Goal: Task Accomplishment & Management: Use online tool/utility

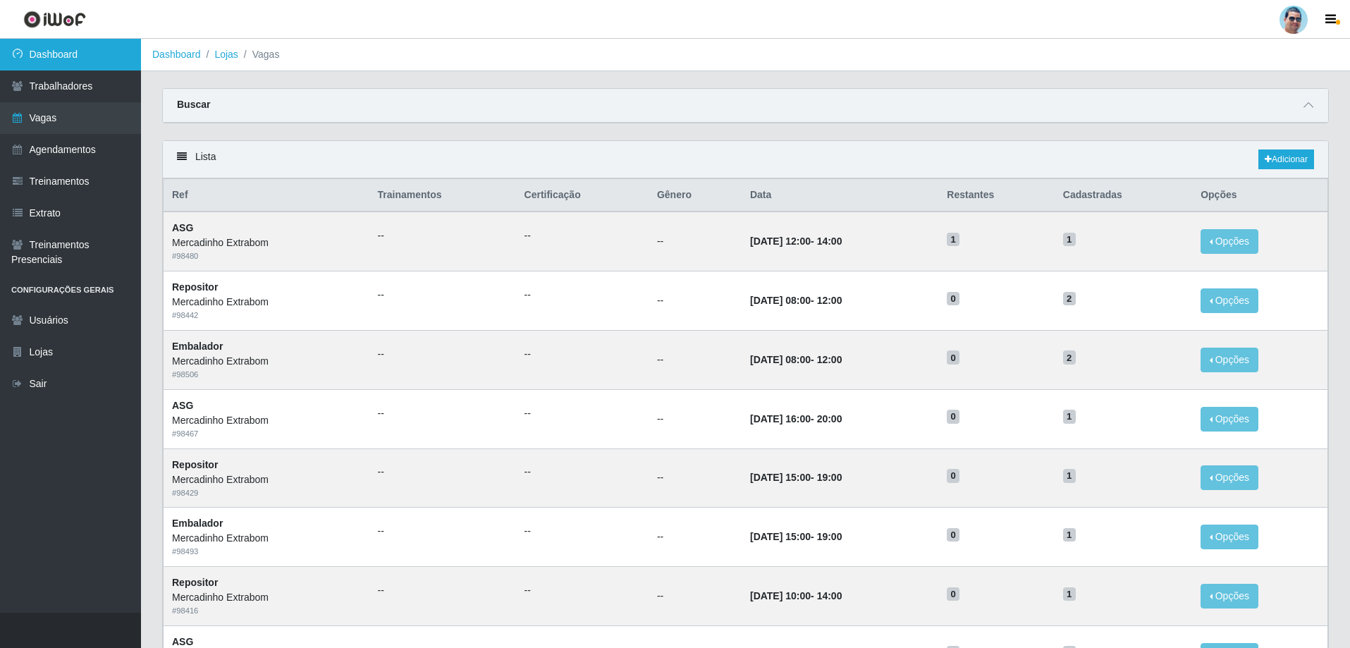
click at [41, 40] on link "Dashboard" at bounding box center [70, 55] width 141 height 32
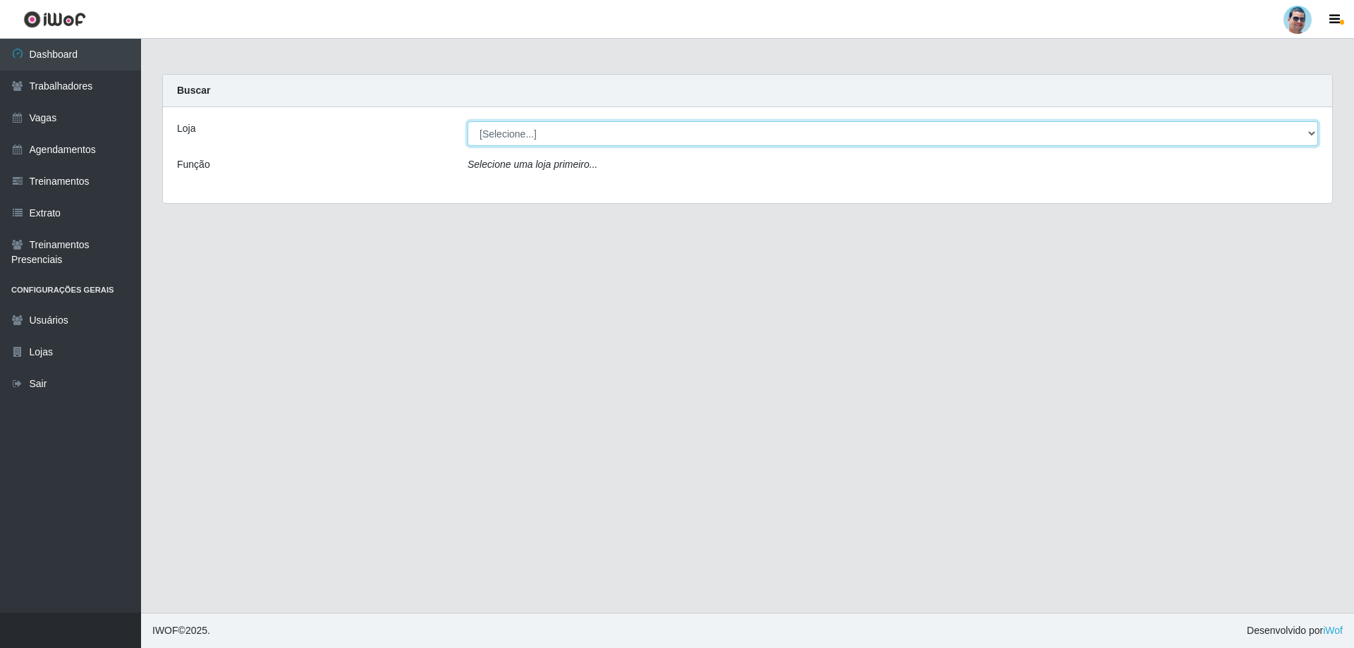
click at [1009, 131] on select "[Selecione...] Mercadinho Extrabom" at bounding box center [892, 133] width 850 height 25
select select "175"
click at [467, 121] on select "[Selecione...] Mercadinho Extrabom" at bounding box center [892, 133] width 850 height 25
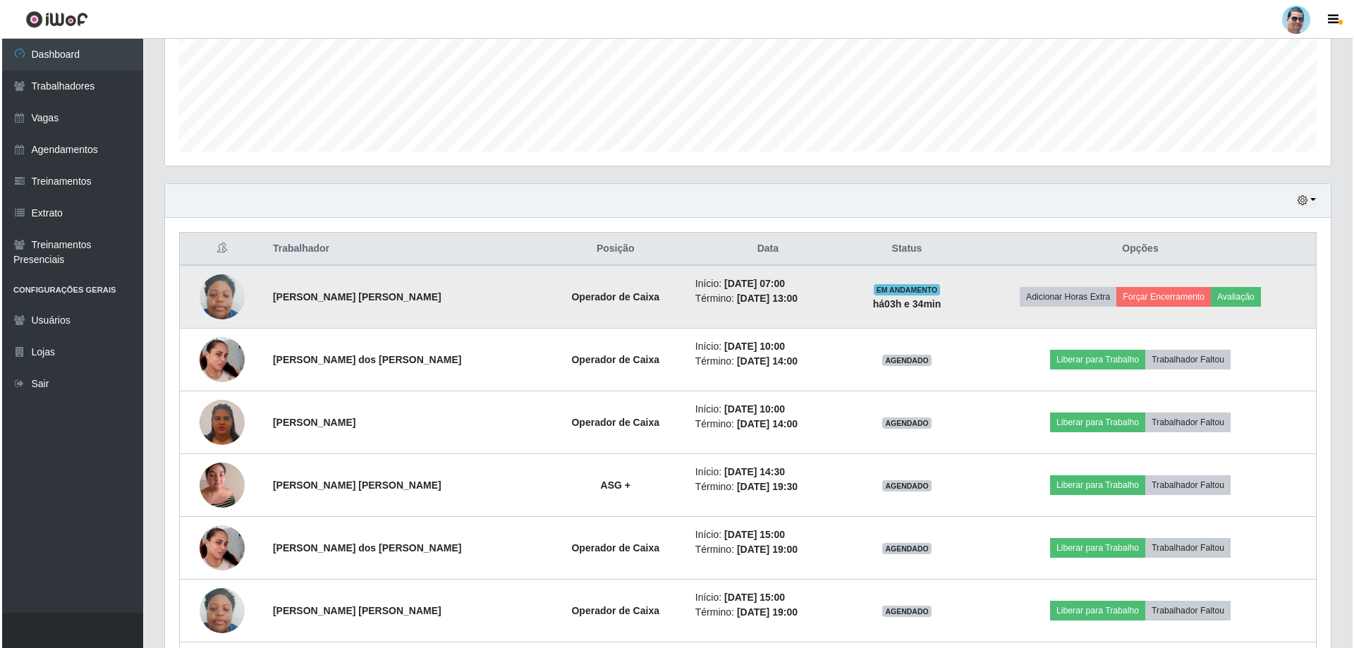
scroll to position [423, 0]
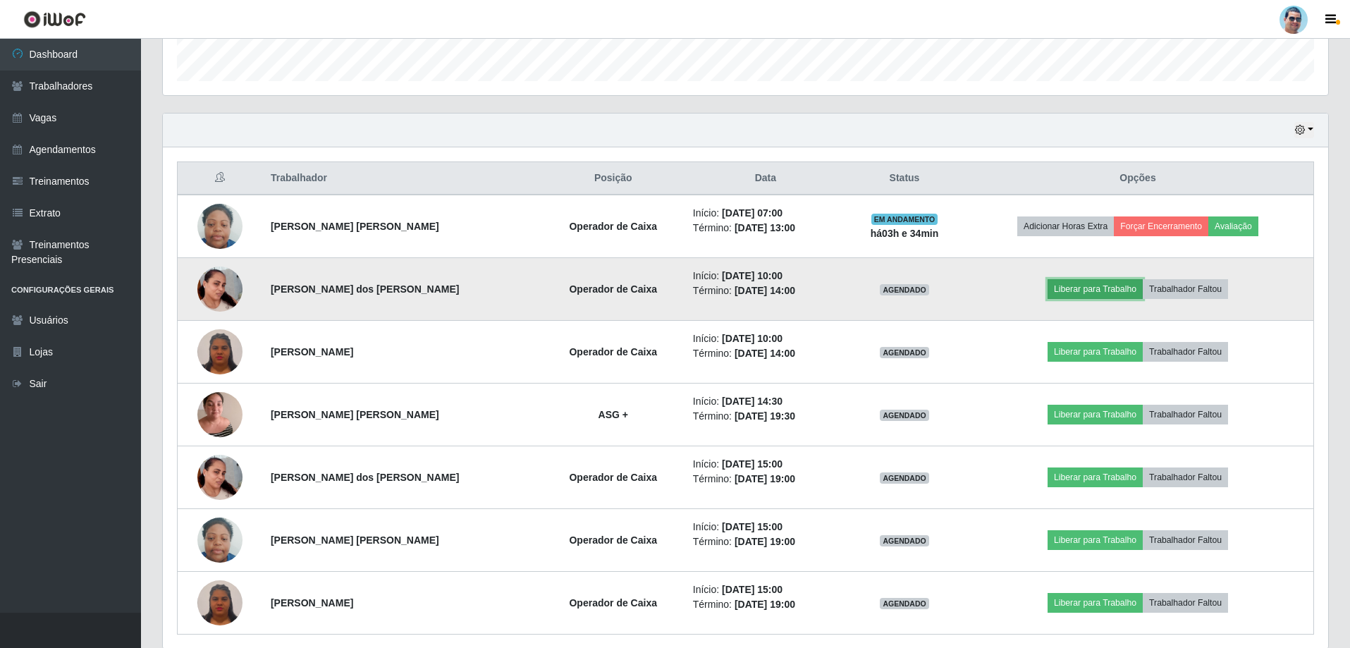
click at [1060, 290] on button "Liberar para Trabalho" at bounding box center [1095, 289] width 95 height 20
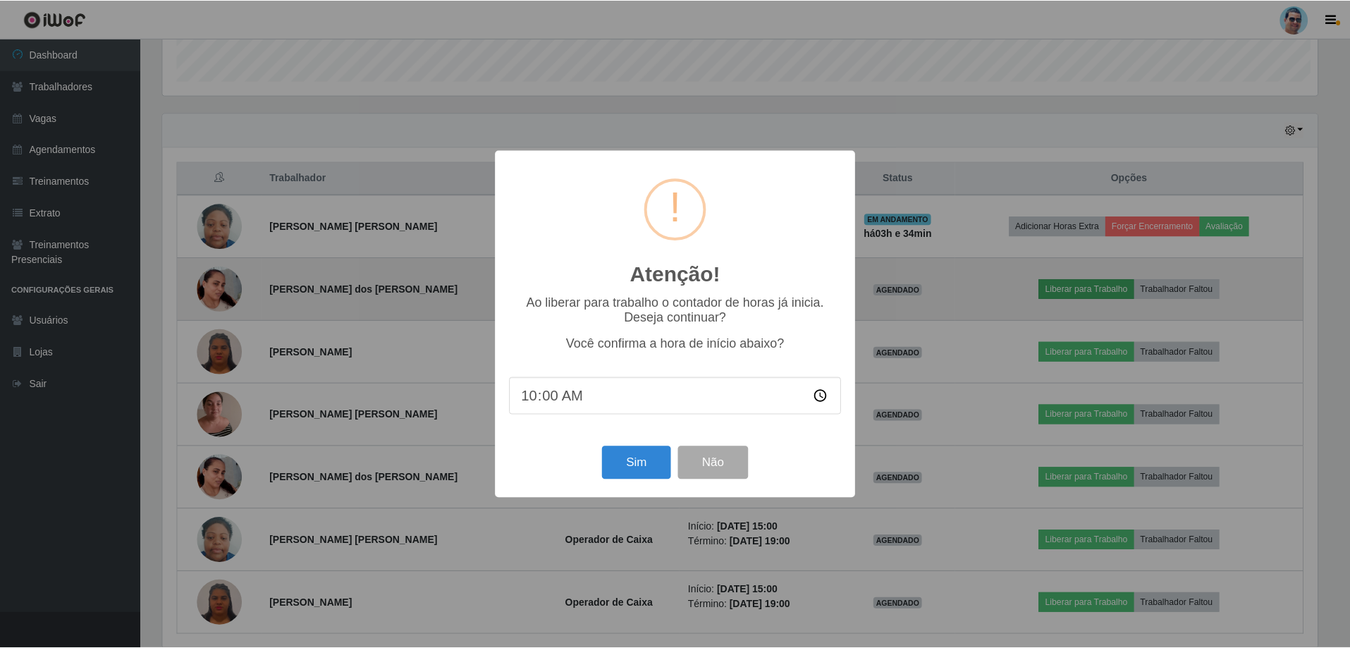
scroll to position [293, 1158]
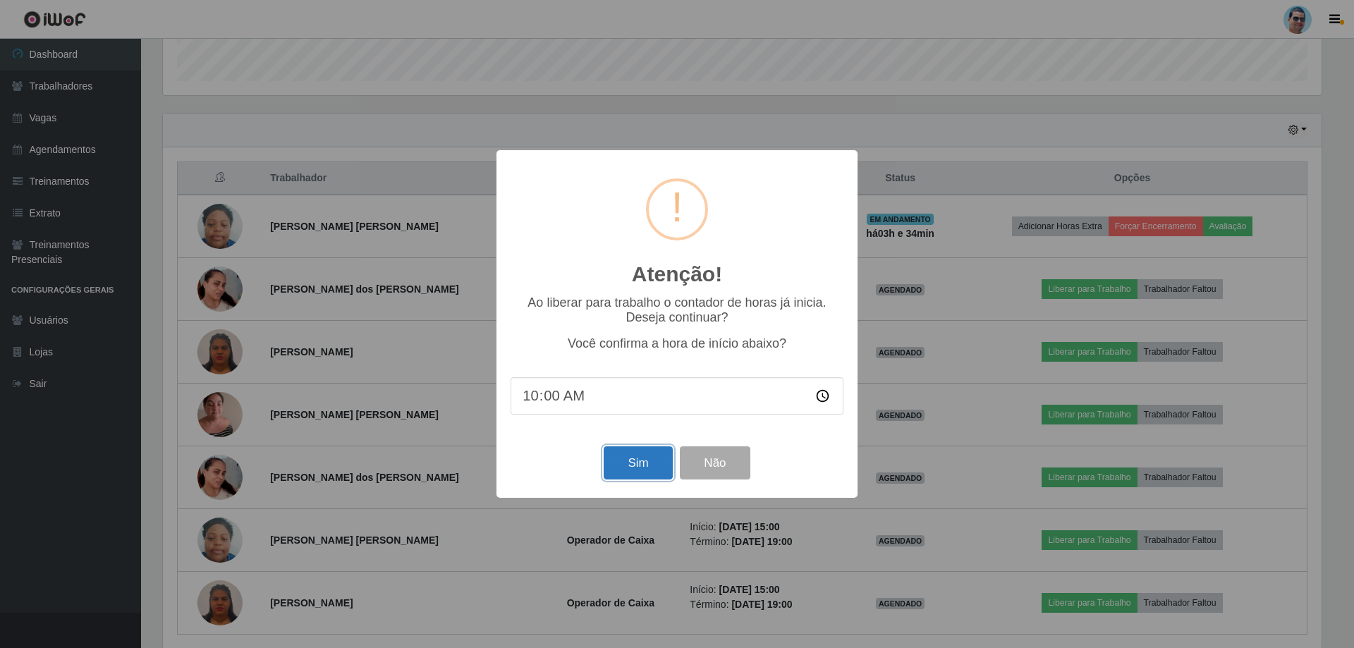
click at [621, 458] on button "Sim" at bounding box center [638, 462] width 68 height 33
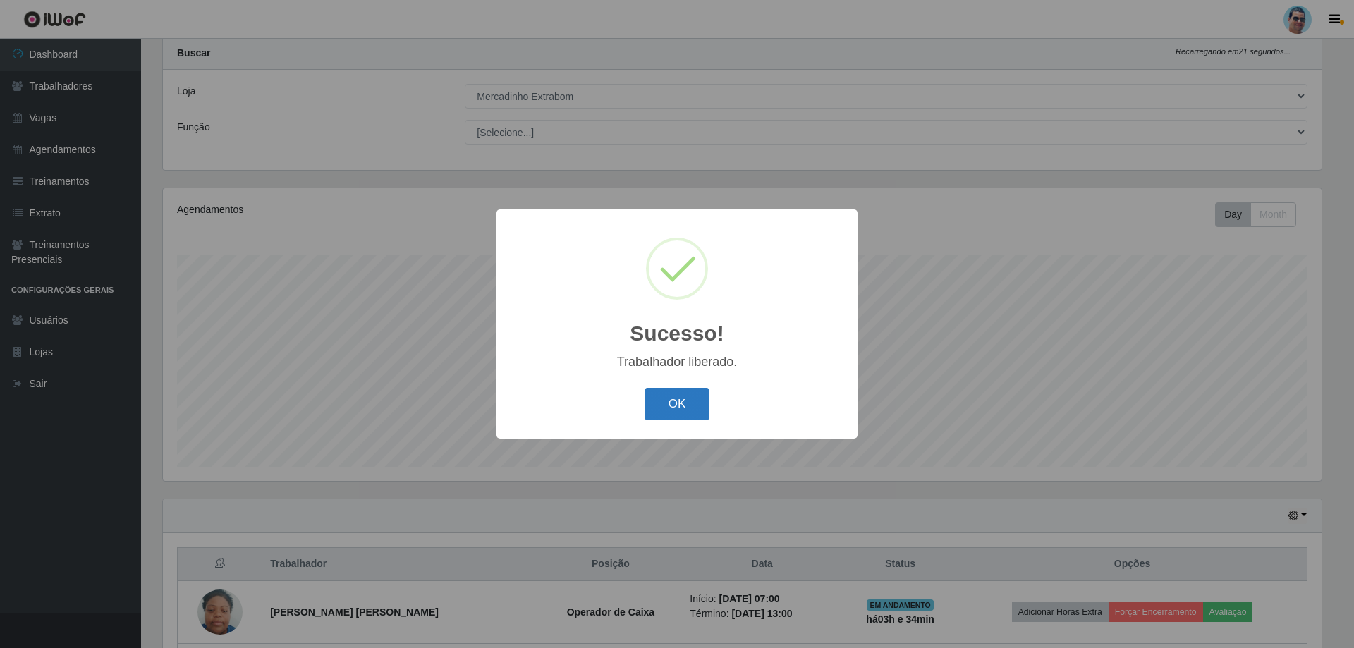
click at [673, 397] on button "OK" at bounding box center [677, 404] width 66 height 33
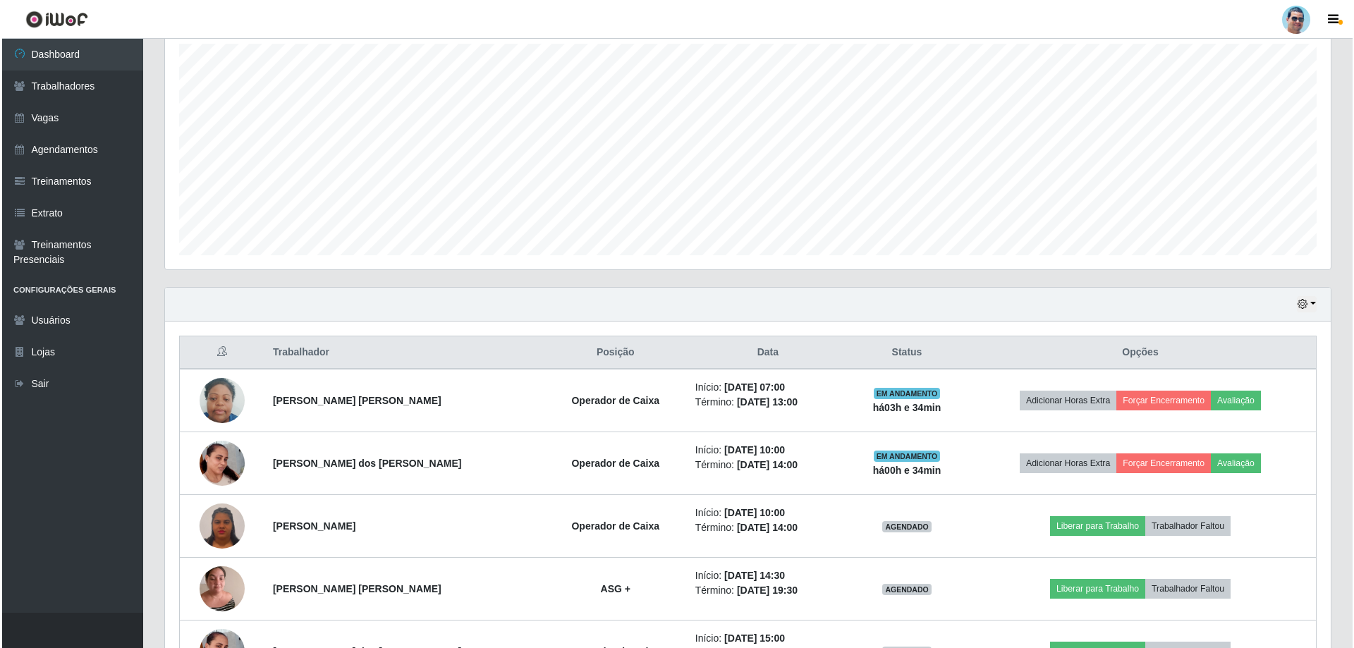
scroll to position [319, 0]
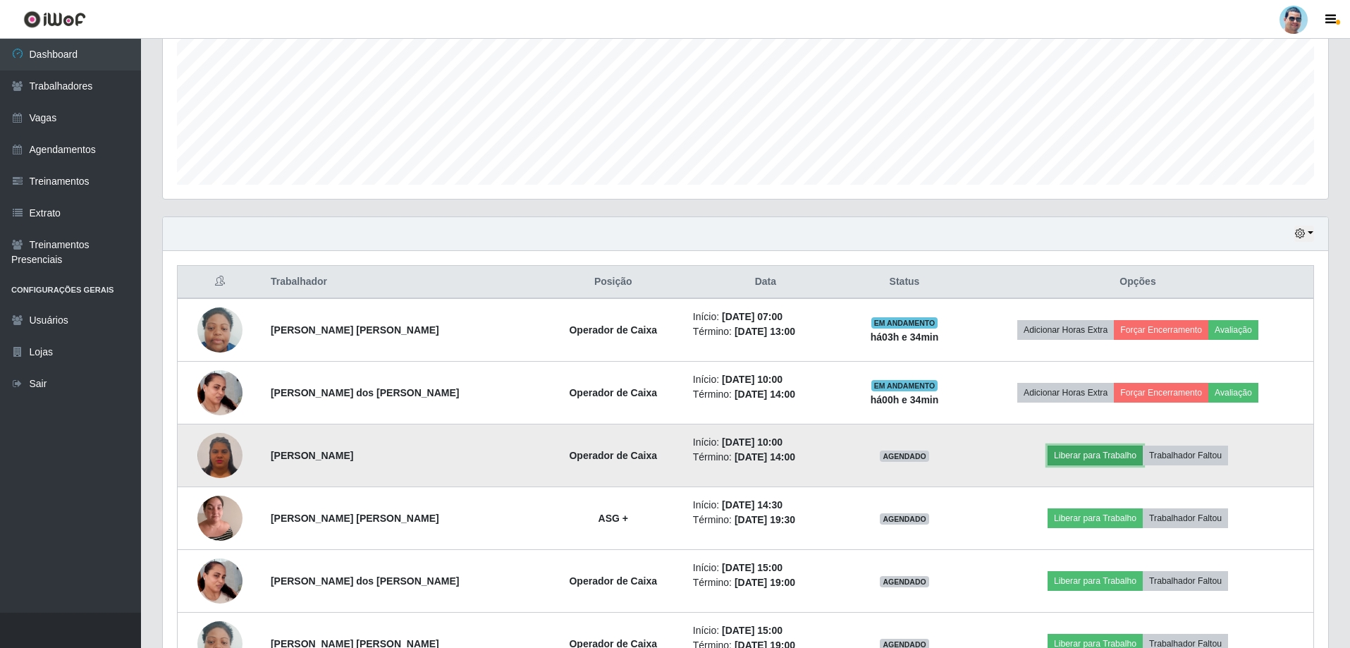
click at [1086, 447] on button "Liberar para Trabalho" at bounding box center [1095, 456] width 95 height 20
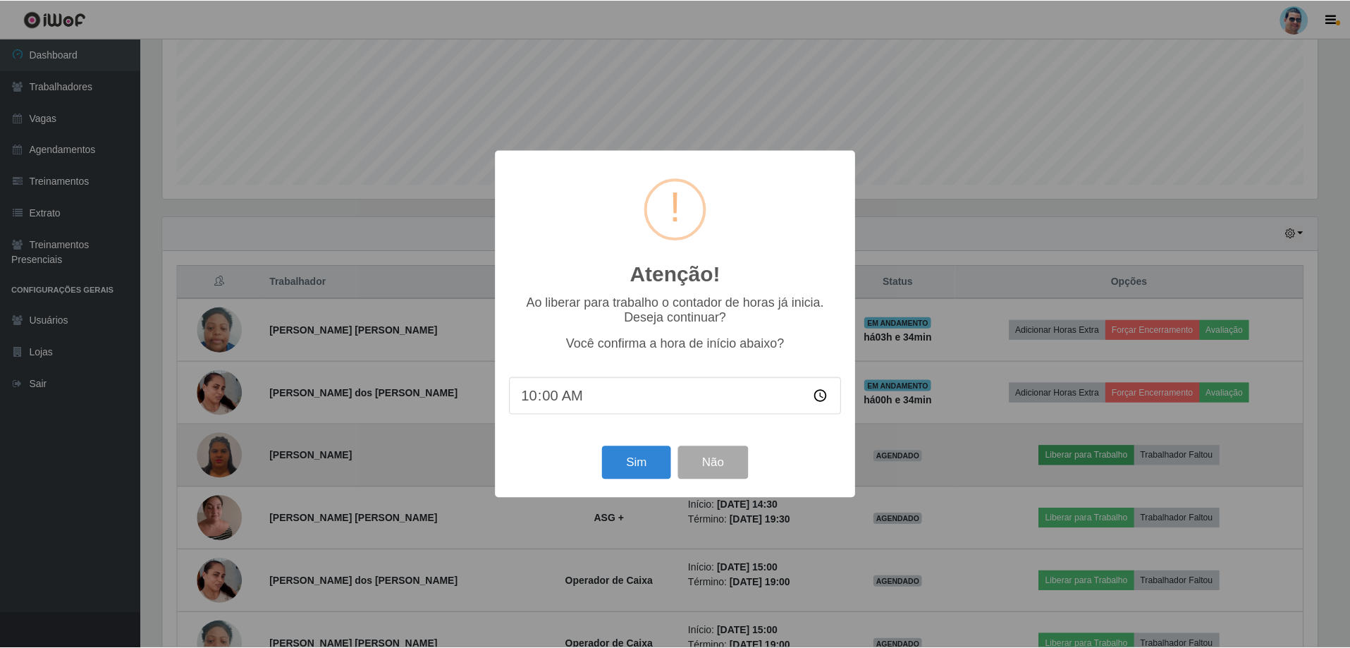
scroll to position [293, 1158]
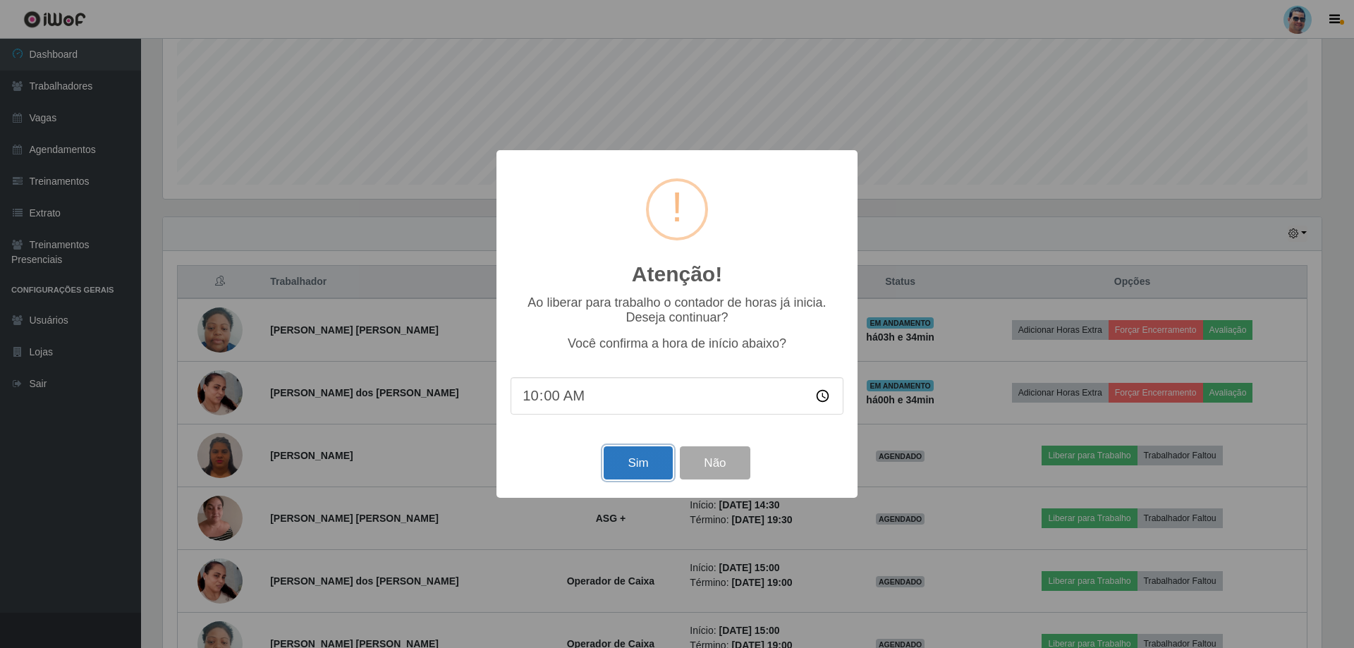
click at [632, 453] on button "Sim" at bounding box center [638, 462] width 68 height 33
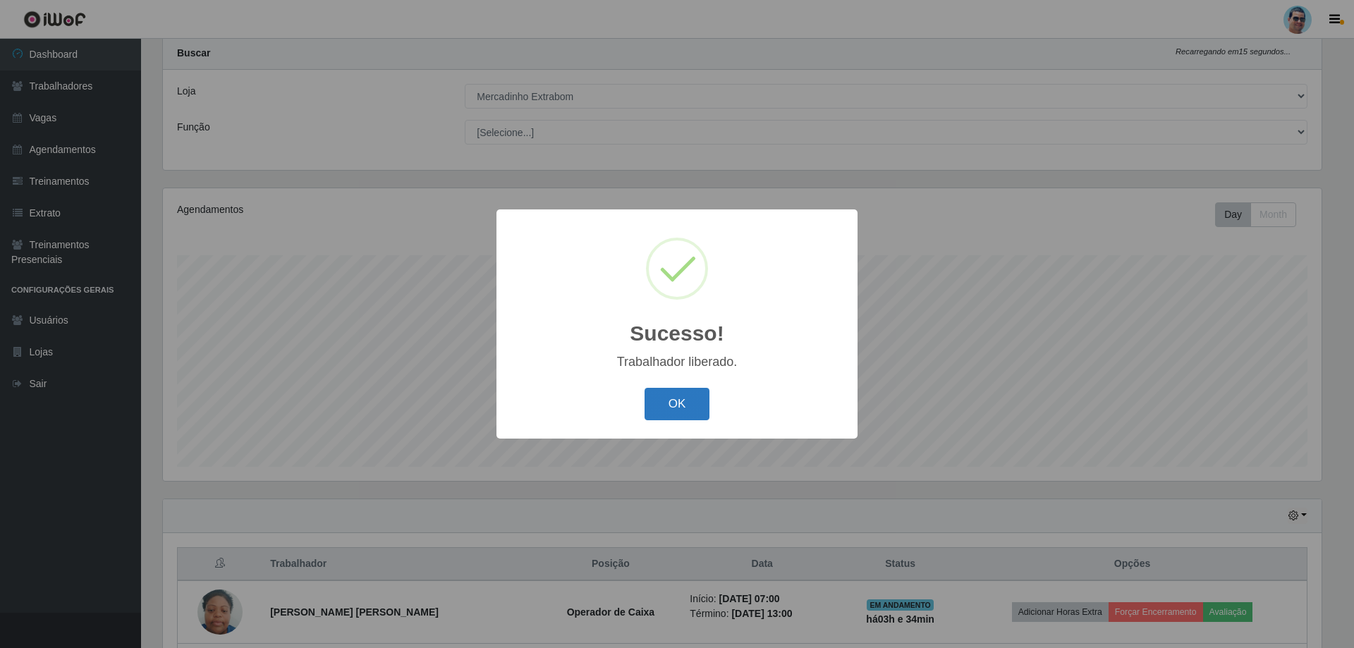
click at [699, 408] on button "OK" at bounding box center [677, 404] width 66 height 33
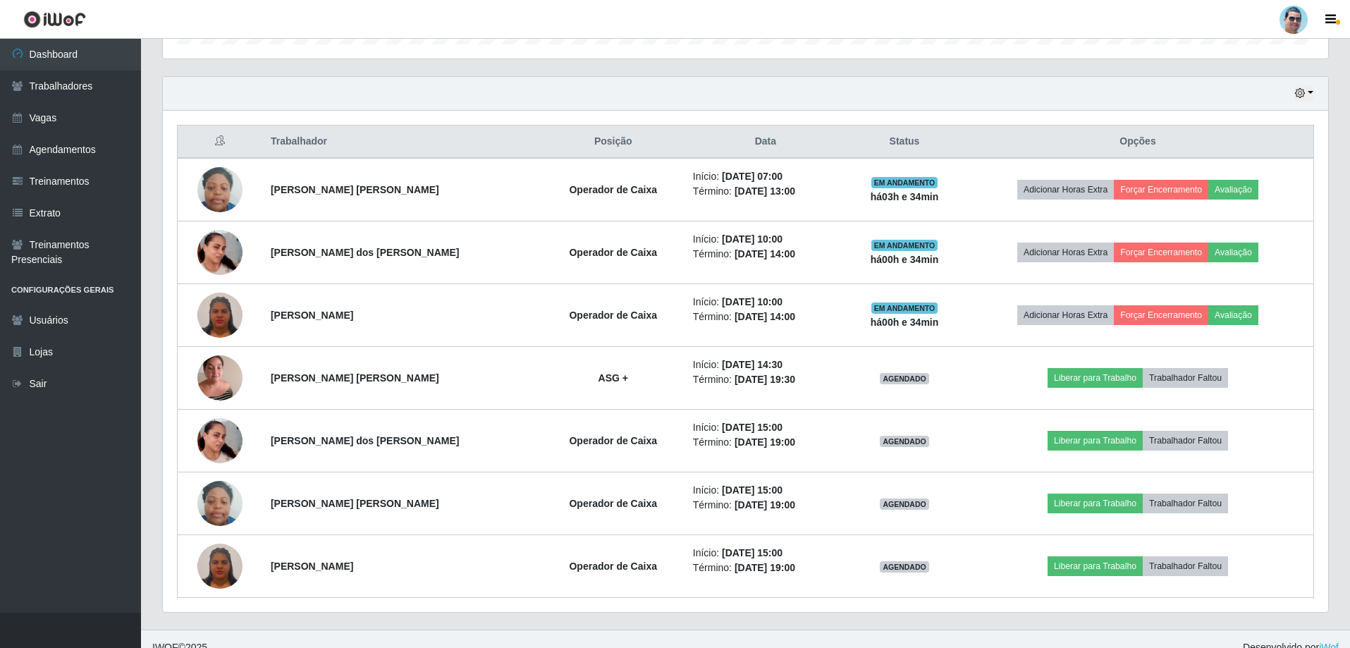
scroll to position [460, 0]
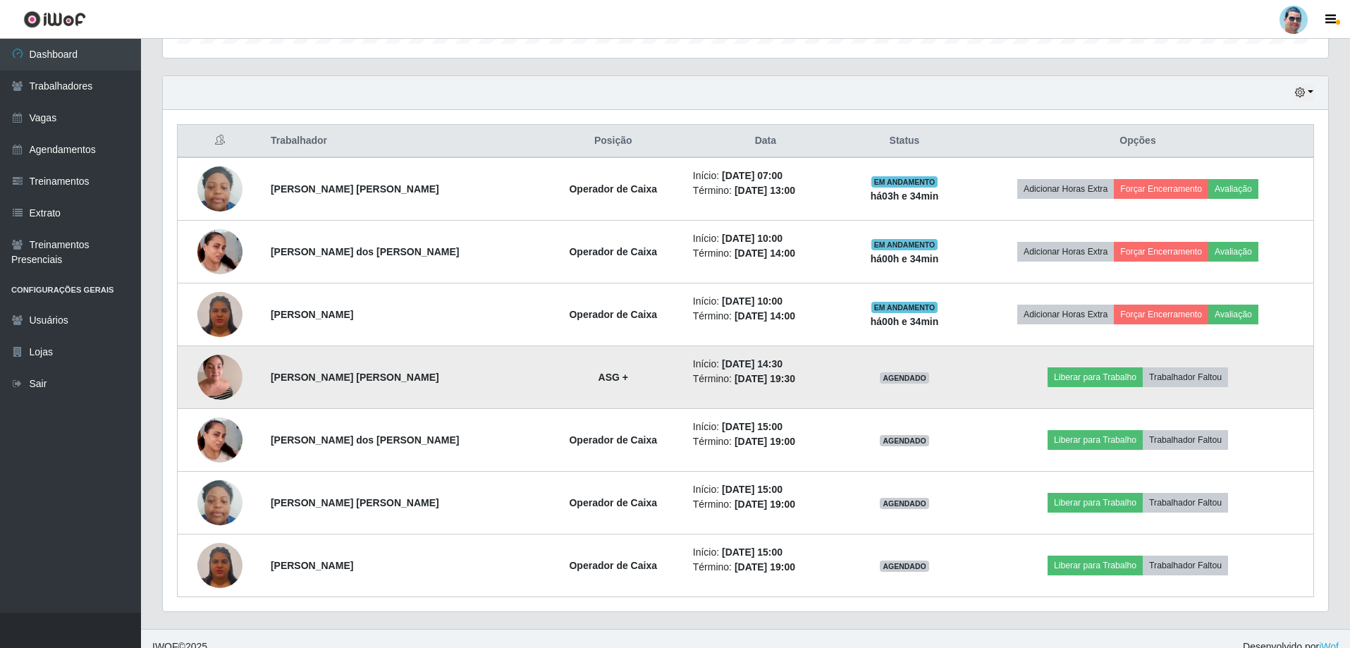
click at [220, 377] on img at bounding box center [219, 377] width 45 height 60
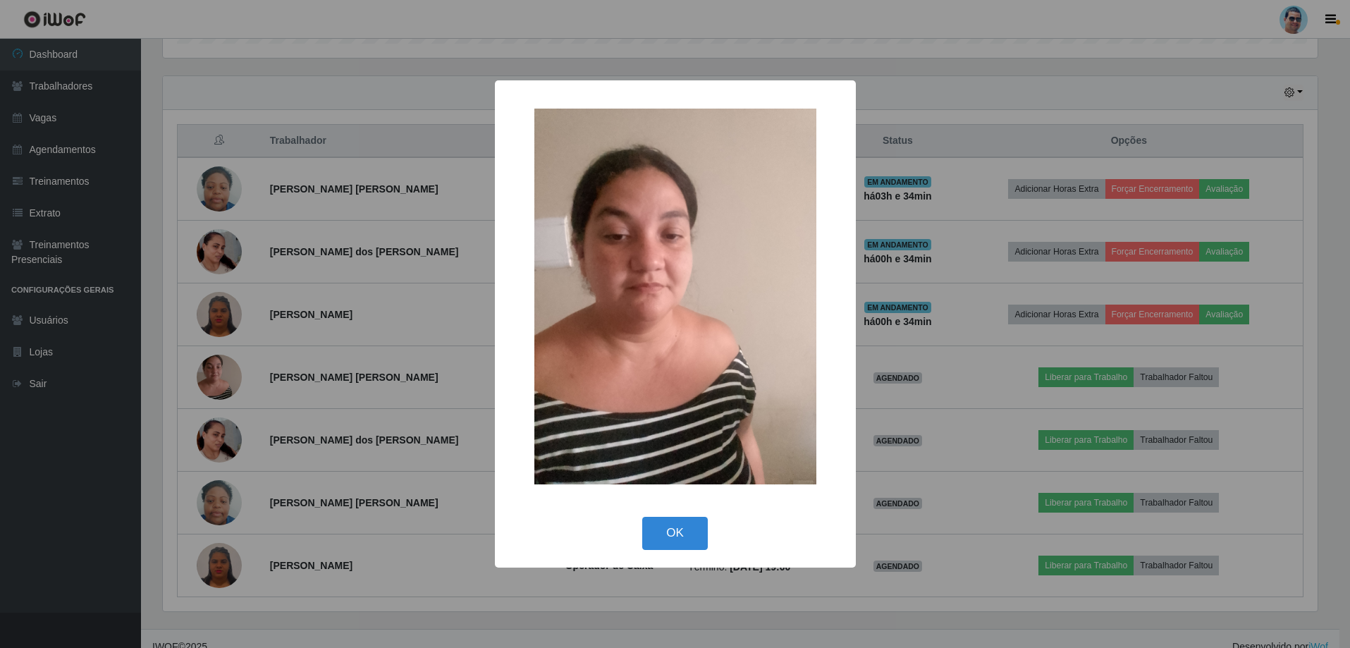
scroll to position [293, 1158]
click at [675, 542] on button "OK" at bounding box center [677, 533] width 66 height 33
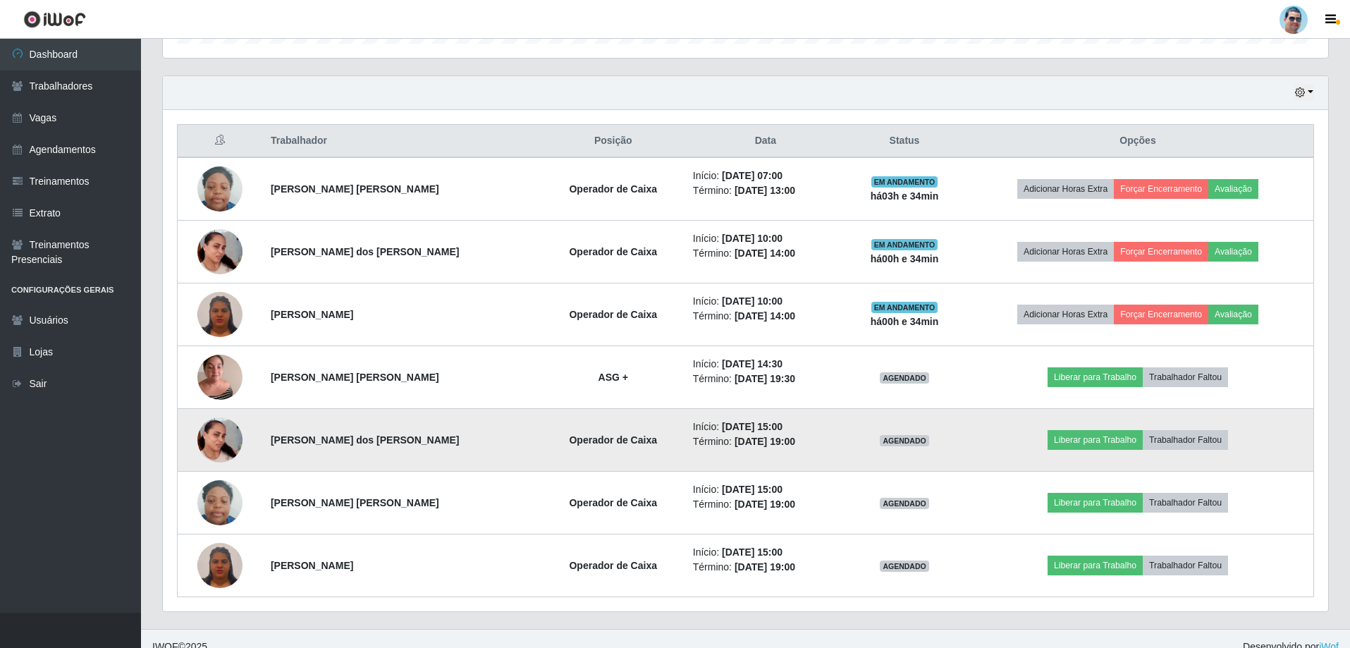
scroll to position [293, 1166]
